Goal: Information Seeking & Learning: Find specific page/section

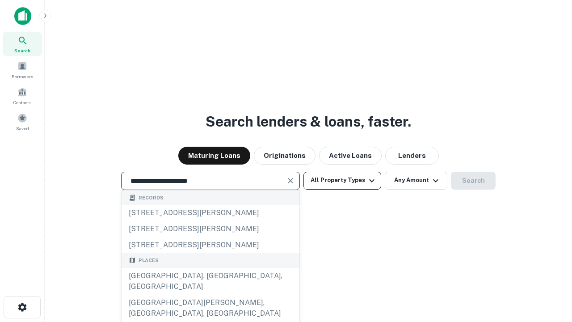
click at [210, 294] on div "[GEOGRAPHIC_DATA], [GEOGRAPHIC_DATA], [GEOGRAPHIC_DATA]" at bounding box center [210, 281] width 178 height 27
click at [342, 180] on button "All Property Types" at bounding box center [342, 181] width 78 height 18
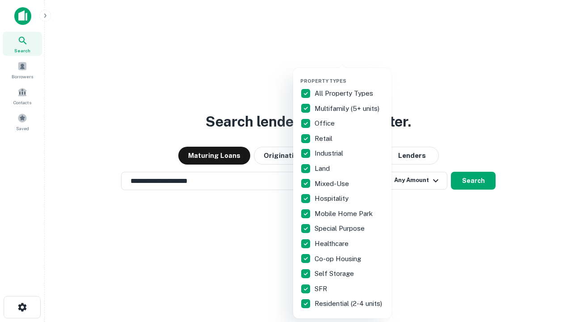
type input "**********"
click at [349, 75] on button "button" at bounding box center [349, 75] width 98 height 0
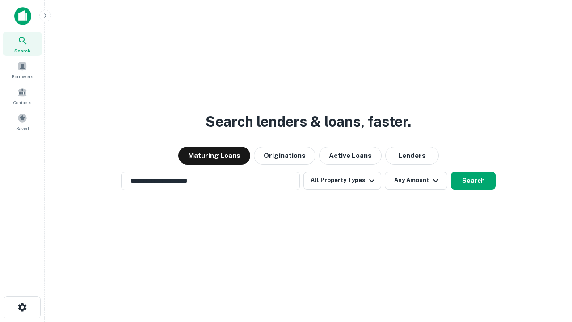
scroll to position [14, 0]
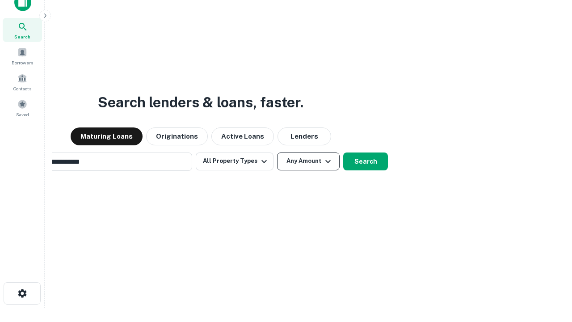
click at [277, 152] on button "Any Amount" at bounding box center [308, 161] width 63 height 18
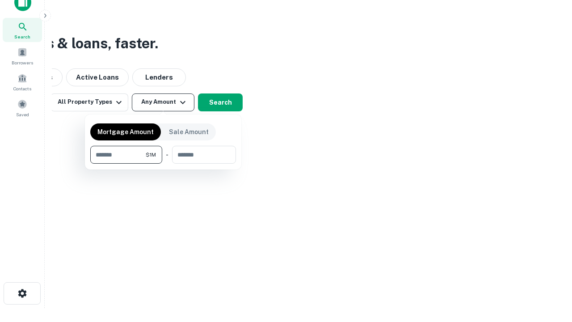
scroll to position [14, 0]
type input "*******"
click at [163, 163] on button "button" at bounding box center [163, 163] width 146 height 0
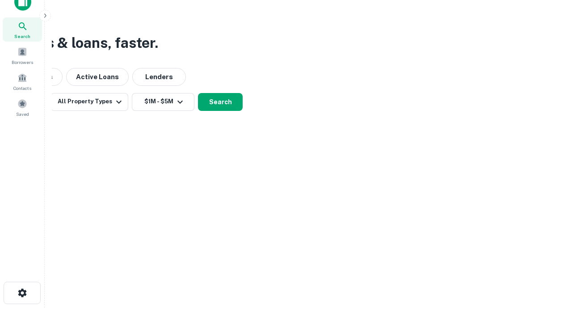
scroll to position [14, 0]
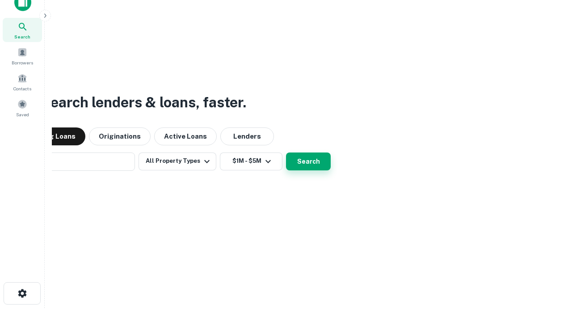
click at [286, 152] on button "Search" at bounding box center [308, 161] width 45 height 18
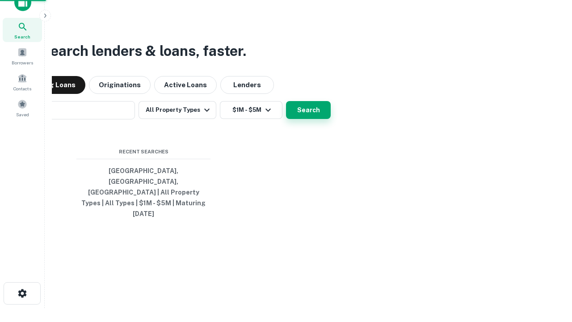
scroll to position [14, 0]
